Goal: Task Accomplishment & Management: Use online tool/utility

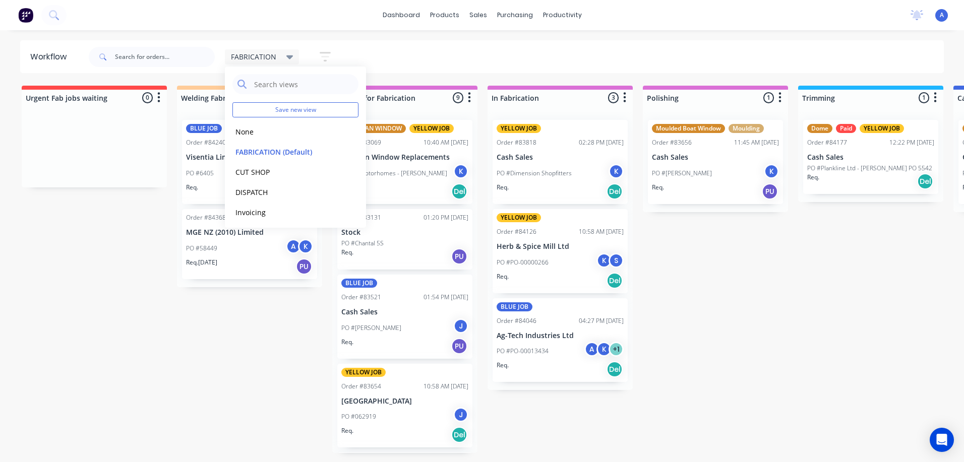
scroll to position [426, 0]
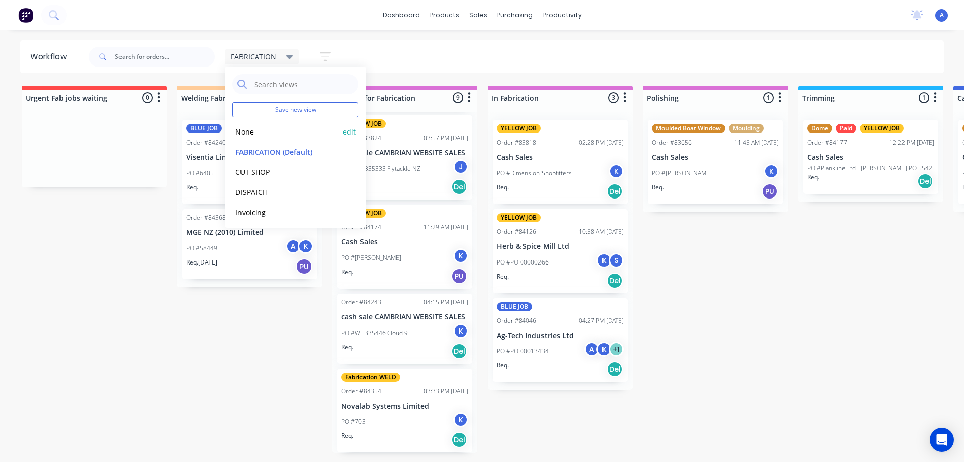
click at [273, 137] on button "None" at bounding box center [285, 132] width 107 height 12
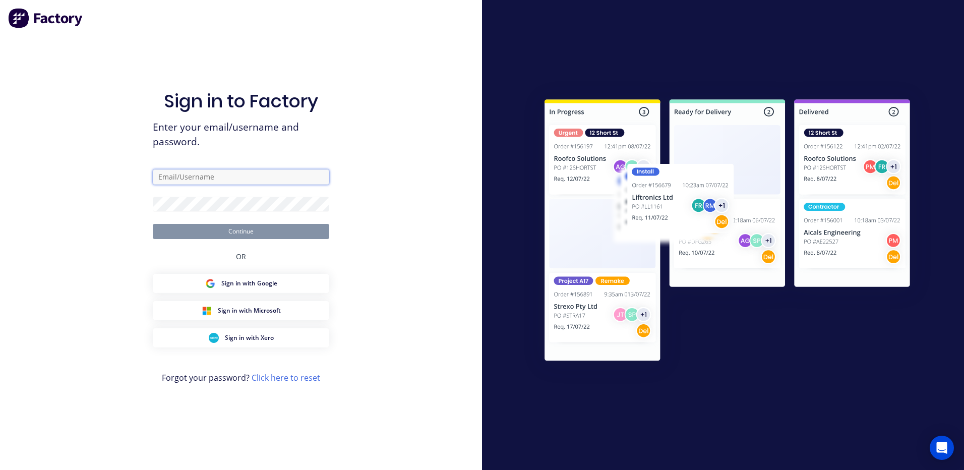
type input "[EMAIL_ADDRESS][DOMAIN_NAME]"
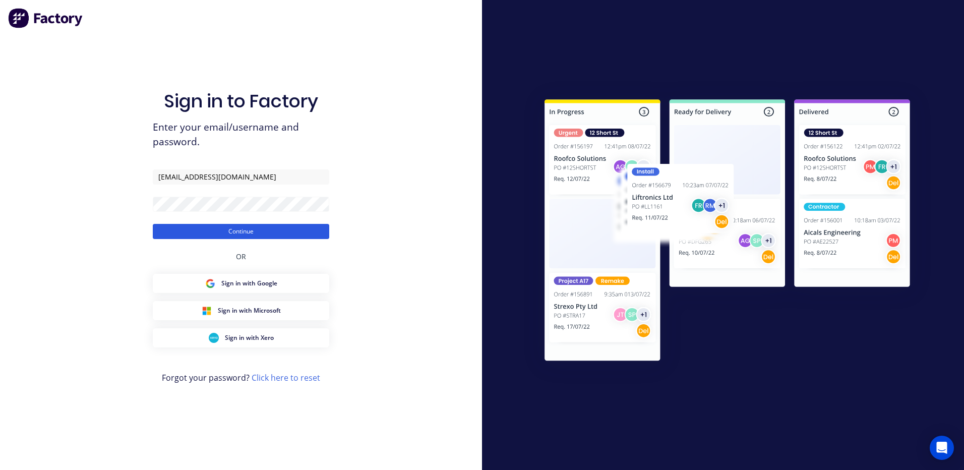
click at [279, 230] on button "Continue" at bounding box center [241, 231] width 176 height 15
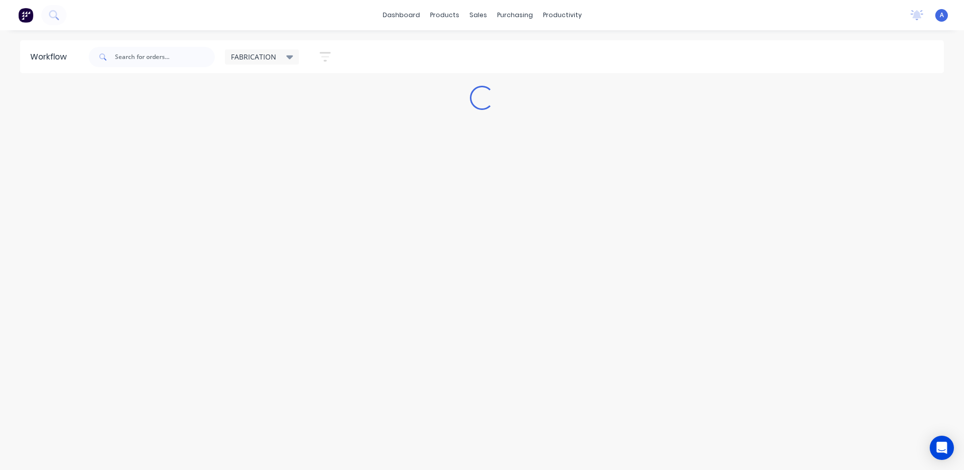
click at [249, 59] on span "FABRICATION" at bounding box center [253, 56] width 45 height 11
click at [262, 134] on button "None" at bounding box center [285, 132] width 107 height 12
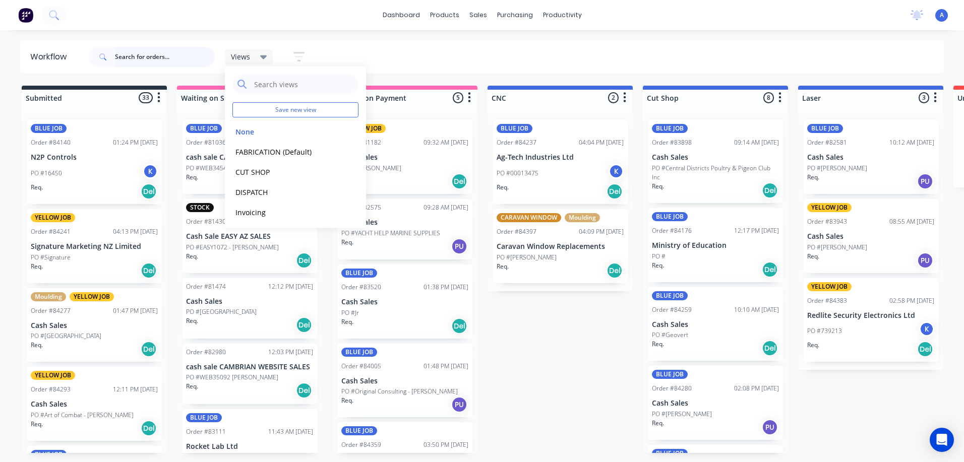
click at [130, 58] on input "text" at bounding box center [165, 57] width 100 height 20
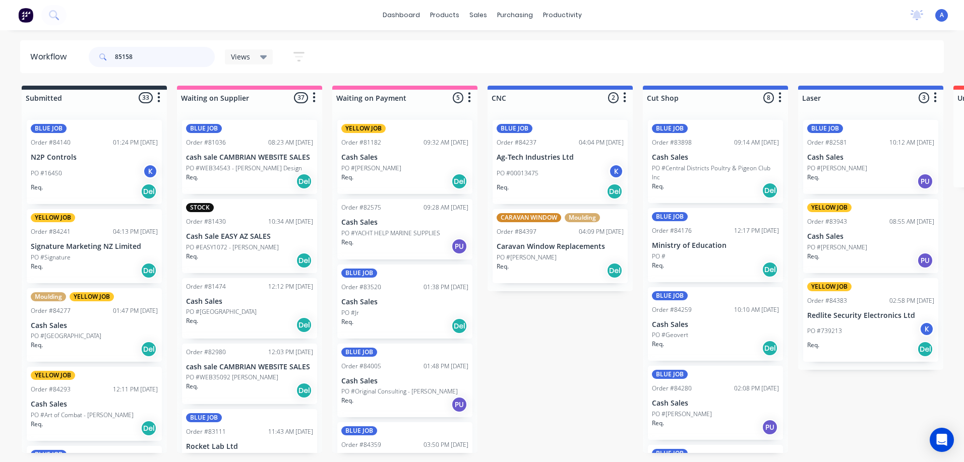
type input "85158"
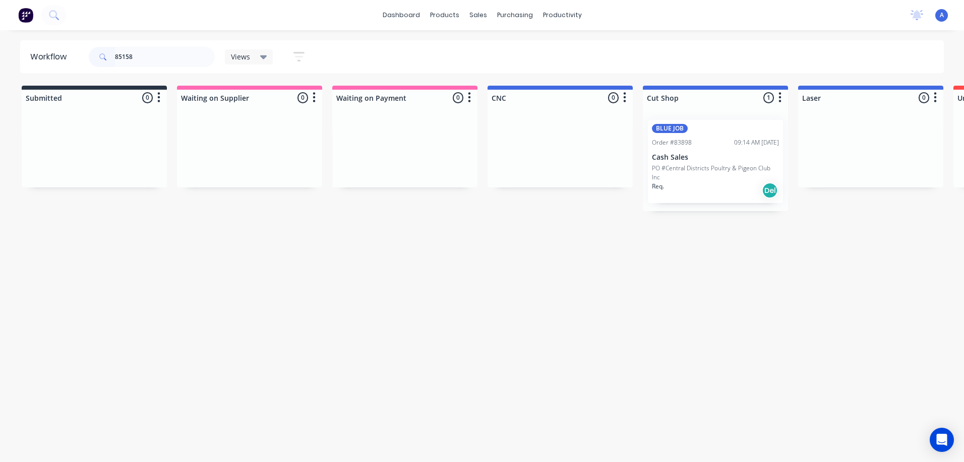
click at [534, 378] on div "Workflow 85158 Views Save new view None edit FABRICATION (Default) edit CUT SHO…" at bounding box center [482, 241] width 964 height 402
click at [263, 57] on icon at bounding box center [263, 57] width 7 height 4
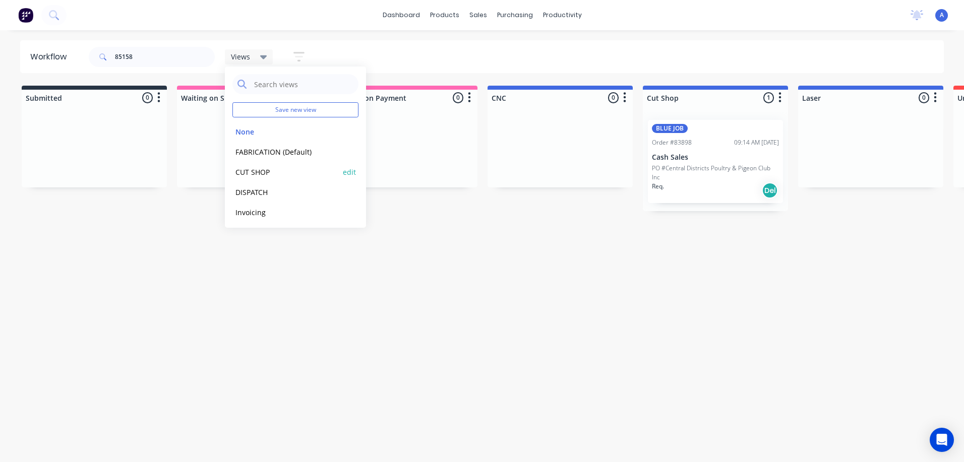
click at [270, 173] on button "CUT SHOP" at bounding box center [285, 172] width 107 height 12
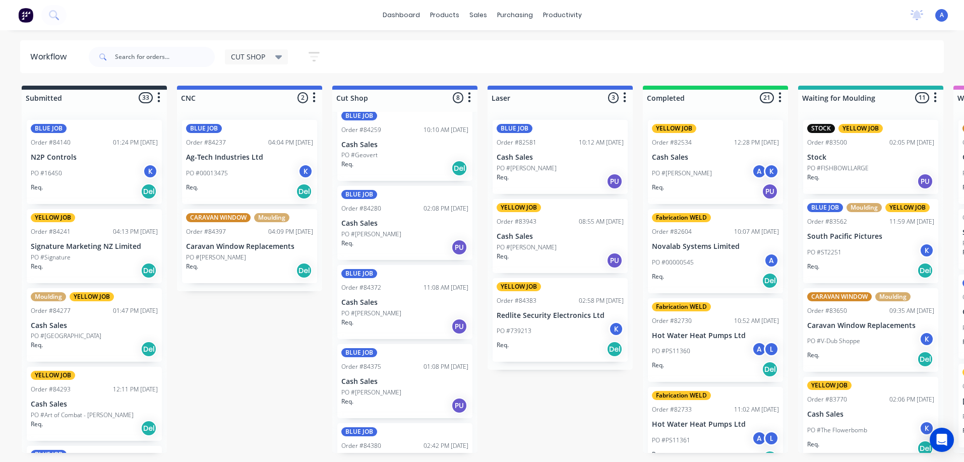
scroll to position [164, 0]
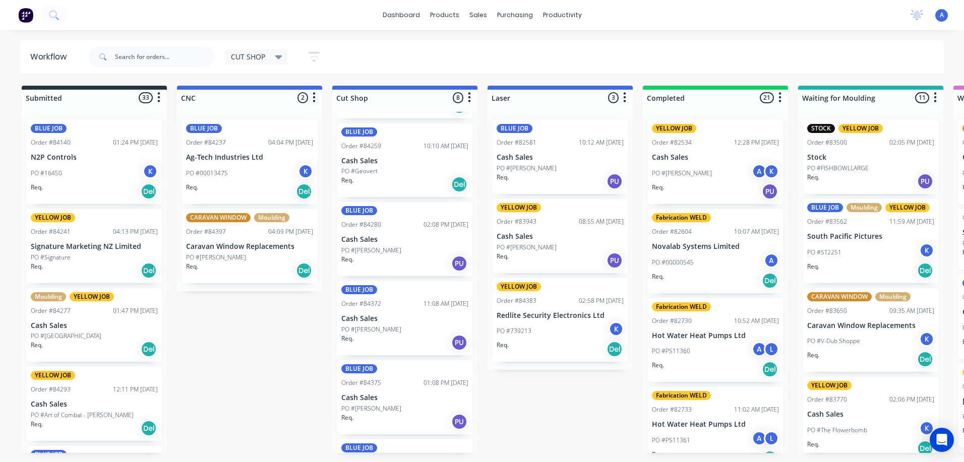
click at [389, 256] on div "Req. PU" at bounding box center [404, 263] width 127 height 17
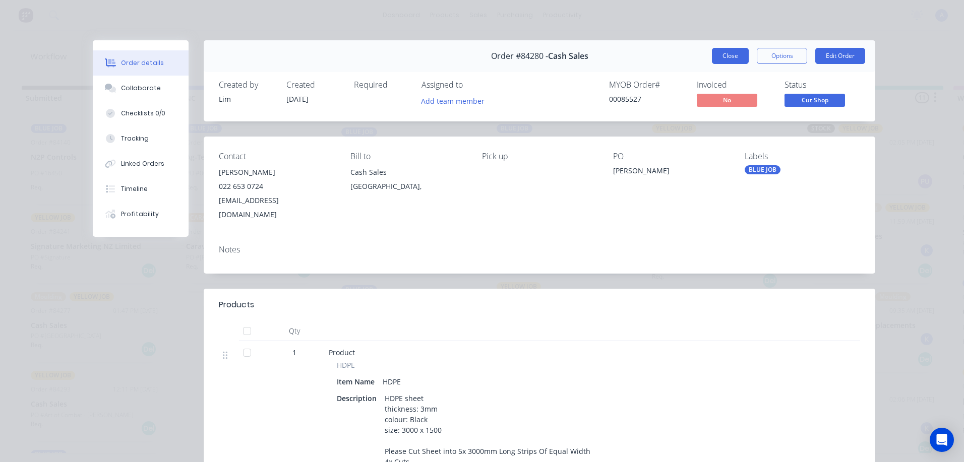
click at [723, 56] on button "Close" at bounding box center [730, 56] width 37 height 16
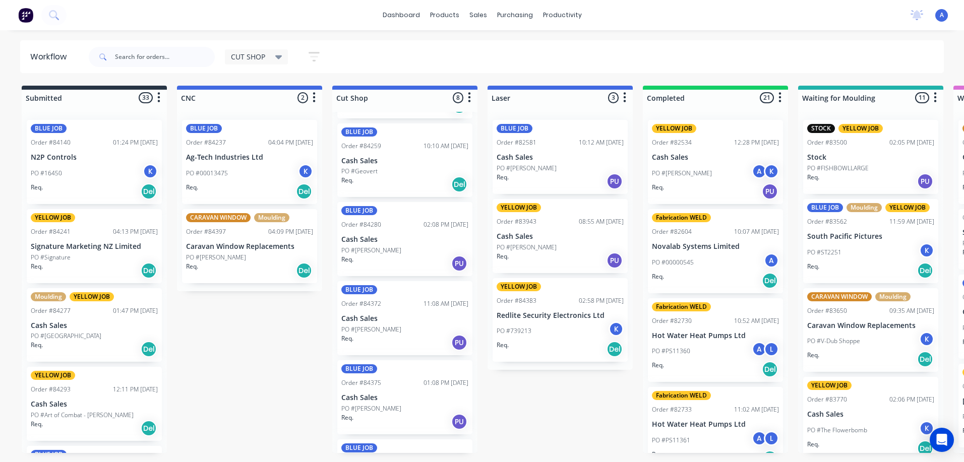
click at [412, 167] on div "PO #Geovert" at bounding box center [404, 171] width 127 height 9
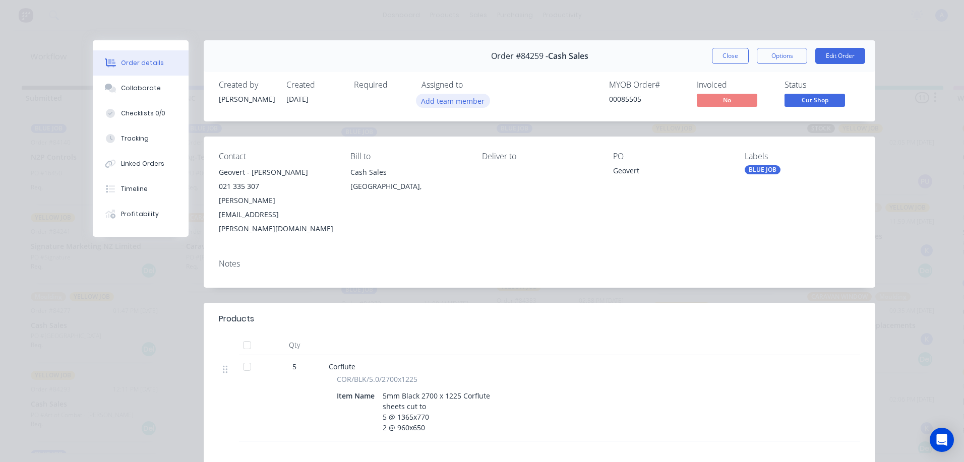
click at [459, 102] on button "Add team member" at bounding box center [453, 101] width 74 height 14
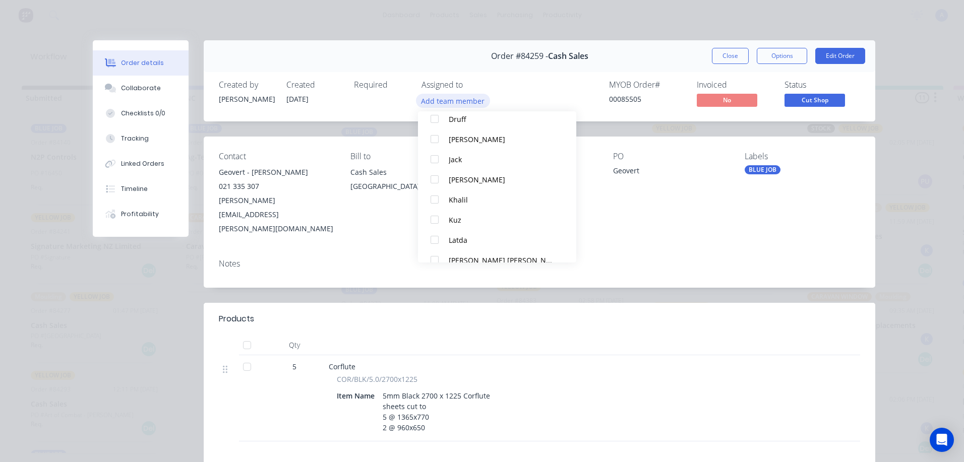
scroll to position [99, 0]
click at [463, 209] on button "Kuz" at bounding box center [497, 219] width 158 height 20
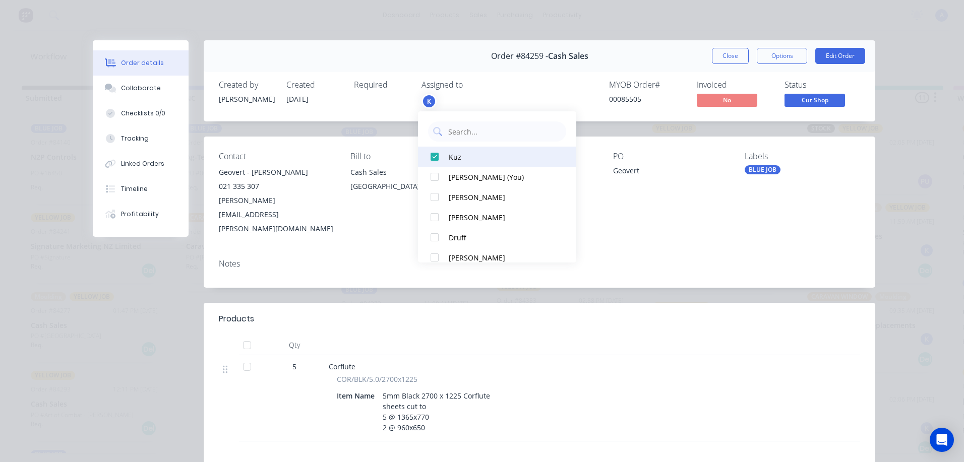
click at [471, 162] on div "Kuz" at bounding box center [502, 157] width 106 height 11
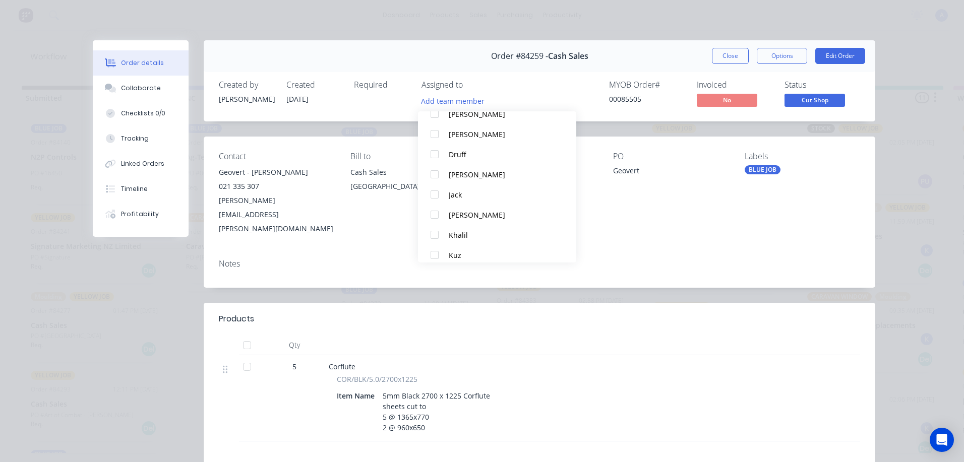
scroll to position [67, 0]
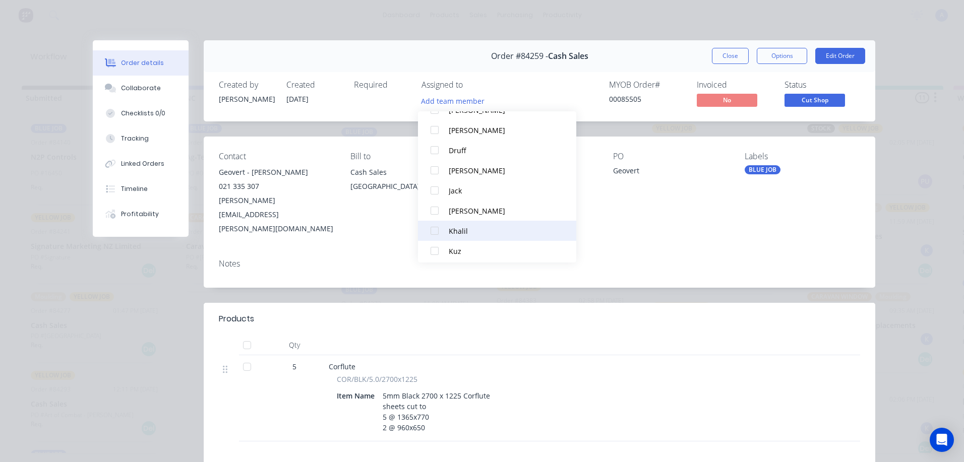
click at [453, 237] on button "Khalil" at bounding box center [497, 231] width 158 height 20
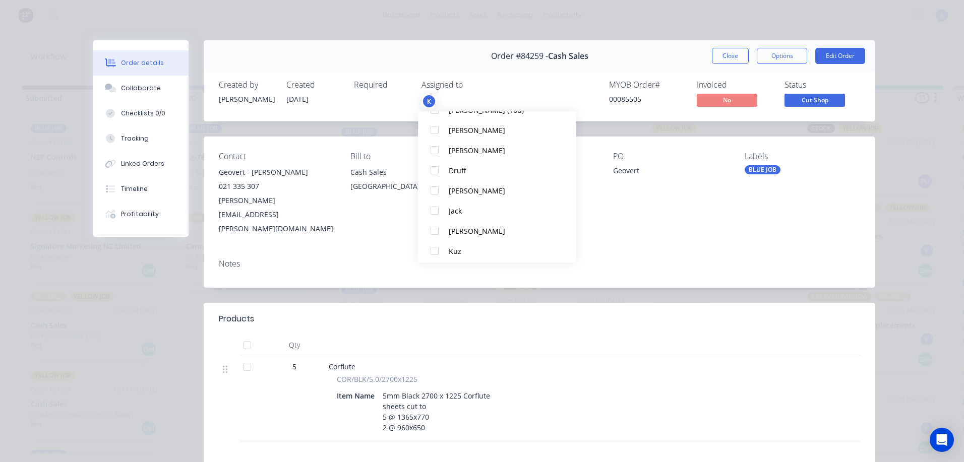
scroll to position [0, 0]
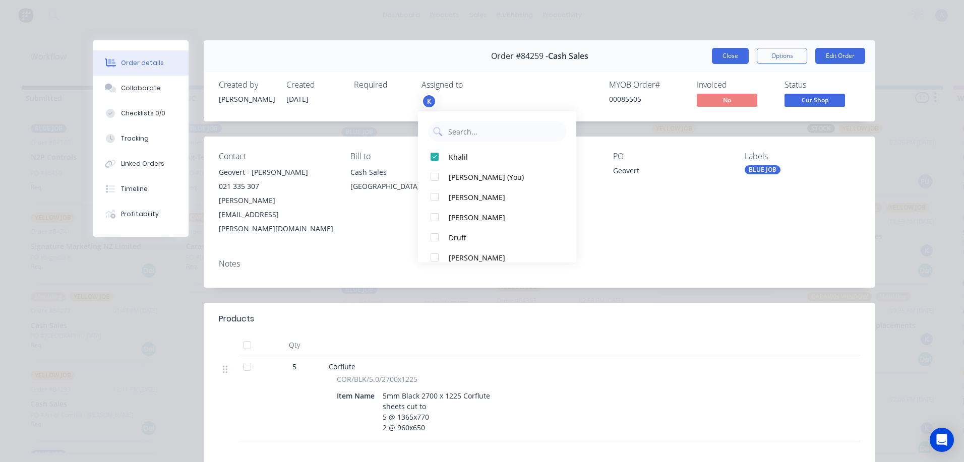
click at [727, 58] on button "Close" at bounding box center [730, 56] width 37 height 16
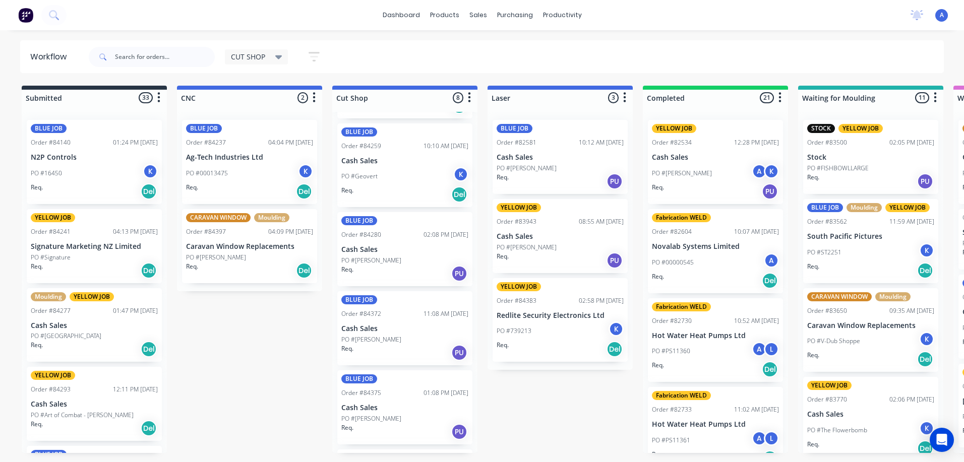
click at [393, 177] on div "PO #Geovert K" at bounding box center [404, 176] width 127 height 19
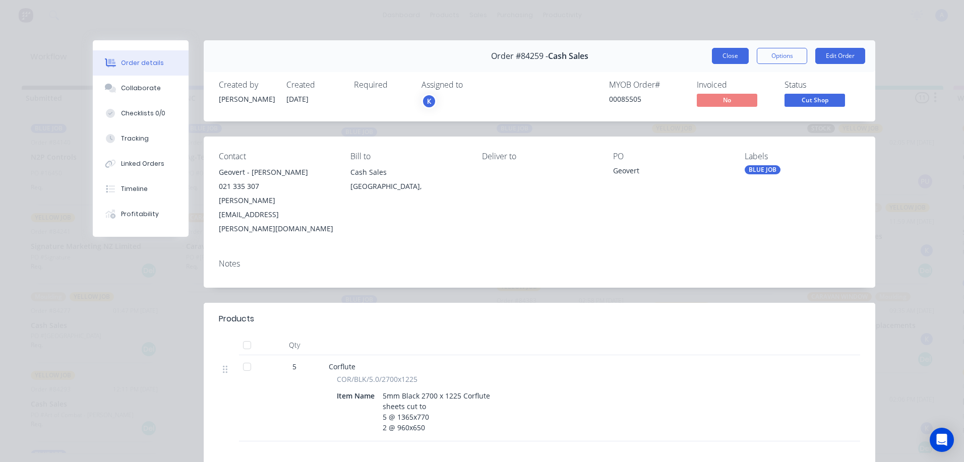
click at [725, 56] on button "Close" at bounding box center [730, 56] width 37 height 16
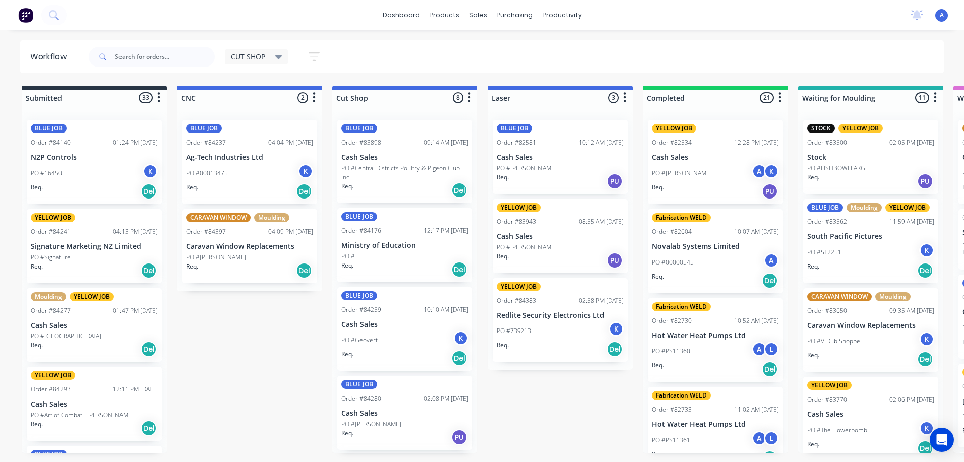
click at [396, 189] on div "Req. Del" at bounding box center [404, 190] width 127 height 17
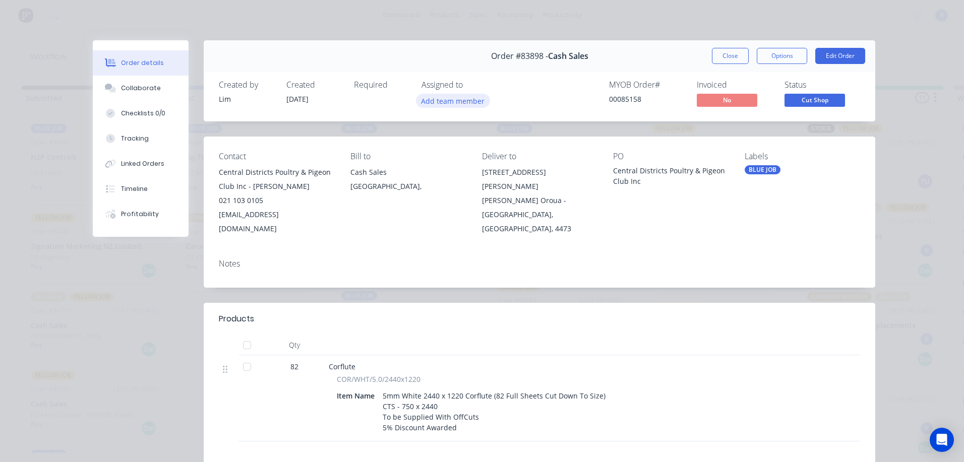
click at [462, 103] on button "Add team member" at bounding box center [453, 101] width 74 height 14
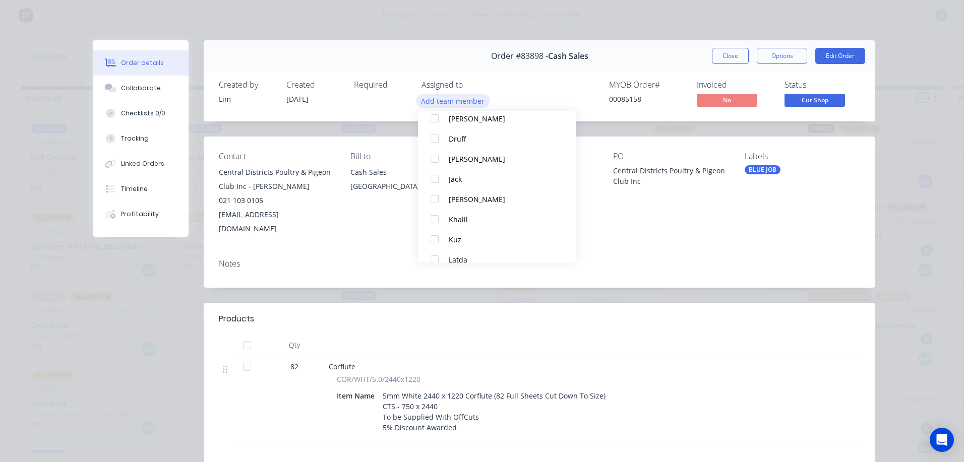
scroll to position [81, 0]
click at [461, 222] on div "Khalil" at bounding box center [502, 217] width 106 height 11
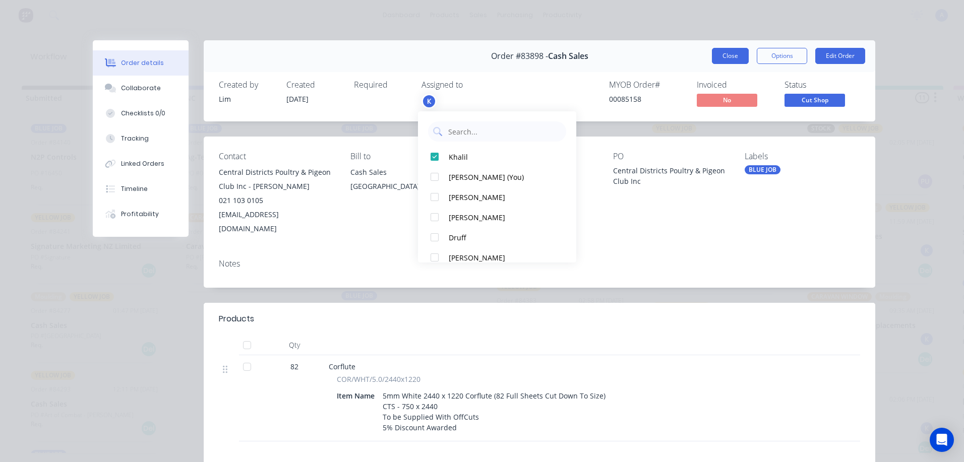
click at [720, 58] on button "Close" at bounding box center [730, 56] width 37 height 16
